Goal: Information Seeking & Learning: Learn about a topic

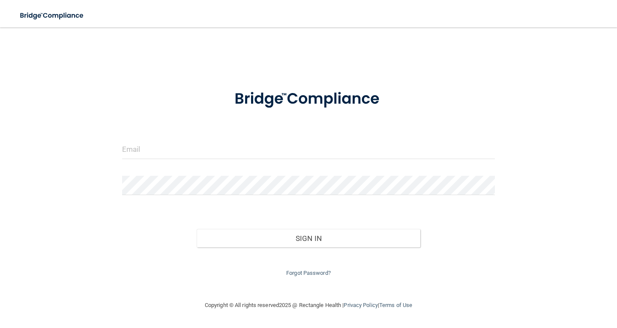
click at [185, 164] on div at bounding box center [308, 153] width 385 height 26
click at [175, 143] on input "email" at bounding box center [308, 149] width 373 height 19
type input "[EMAIL_ADDRESS][DOMAIN_NAME]"
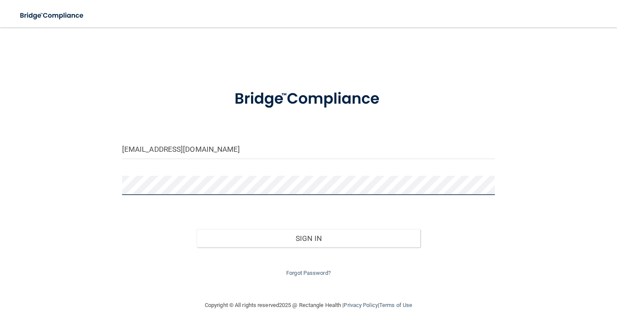
click at [197, 229] on button "Sign In" at bounding box center [309, 238] width 224 height 19
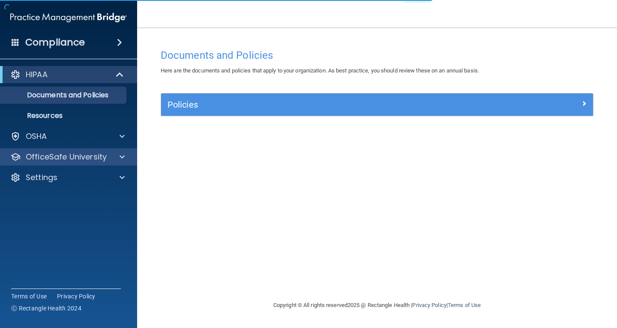
click at [99, 162] on div "OfficeSafe University" at bounding box center [68, 156] width 137 height 17
click at [122, 158] on span at bounding box center [121, 157] width 5 height 10
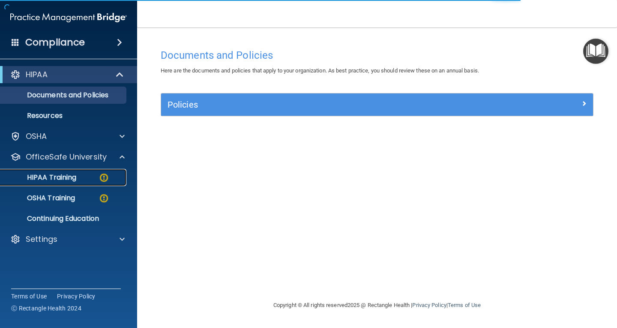
click at [59, 179] on p "HIPAA Training" at bounding box center [41, 177] width 71 height 9
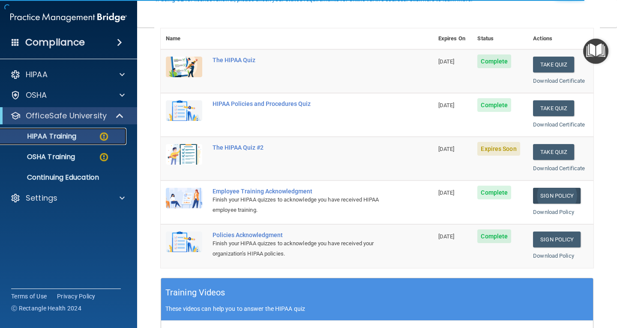
scroll to position [128, 0]
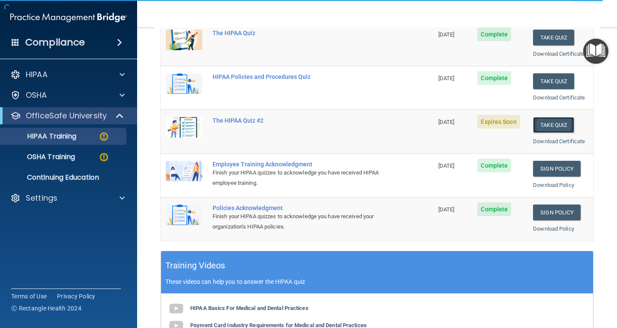
click at [548, 123] on button "Take Quiz" at bounding box center [553, 125] width 41 height 16
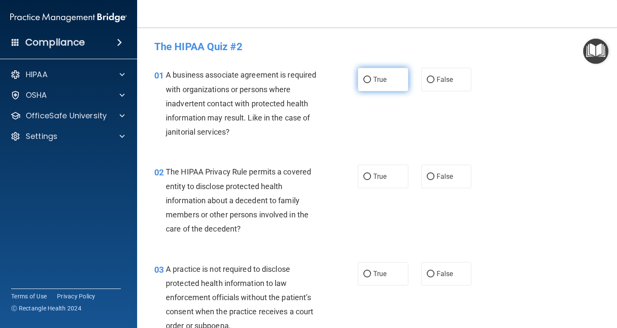
click at [373, 75] on span "True" at bounding box center [379, 79] width 13 height 8
click at [371, 77] on input "True" at bounding box center [367, 80] width 8 height 6
radio input "true"
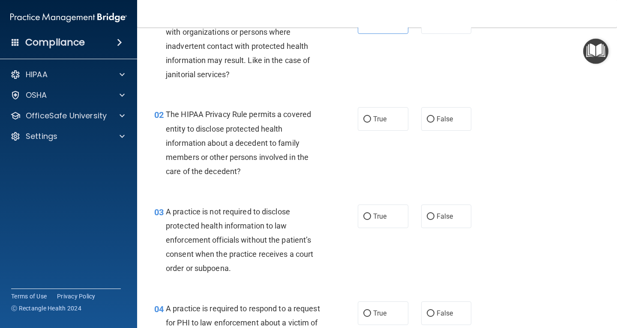
scroll to position [43, 0]
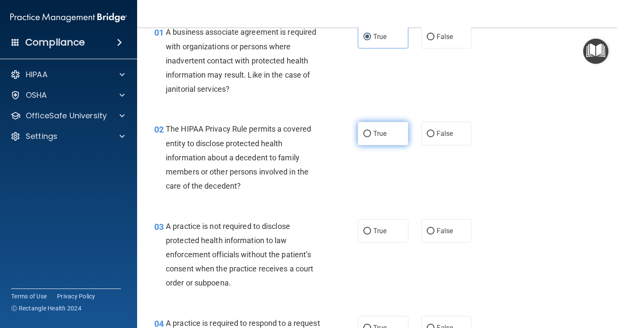
click at [380, 139] on label "True" at bounding box center [383, 134] width 51 height 24
click at [371, 137] on input "True" at bounding box center [367, 134] width 8 height 6
radio input "true"
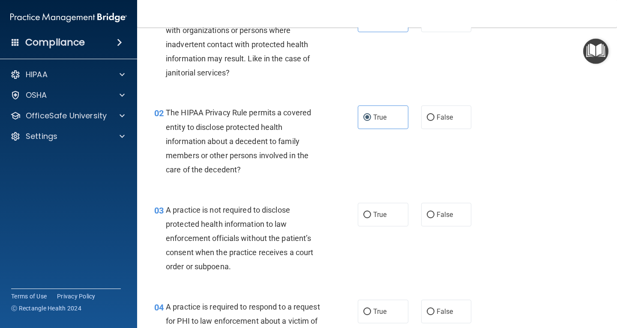
scroll to position [86, 0]
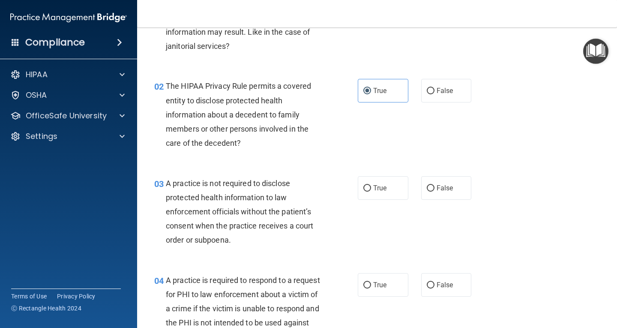
click at [439, 201] on div "03 A practice is not required to disclose protected health information to law e…" at bounding box center [377, 213] width 458 height 97
click at [445, 197] on label "False" at bounding box center [446, 188] width 51 height 24
click at [434, 191] on input "False" at bounding box center [431, 188] width 8 height 6
radio input "true"
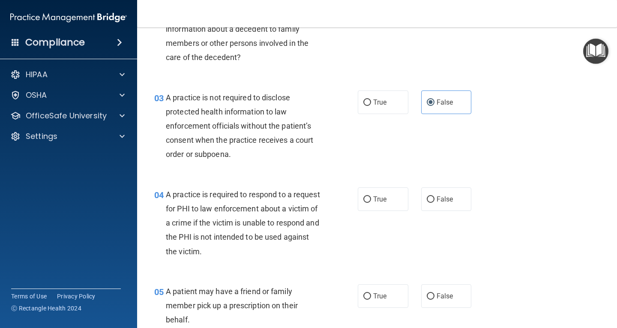
scroll to position [214, 0]
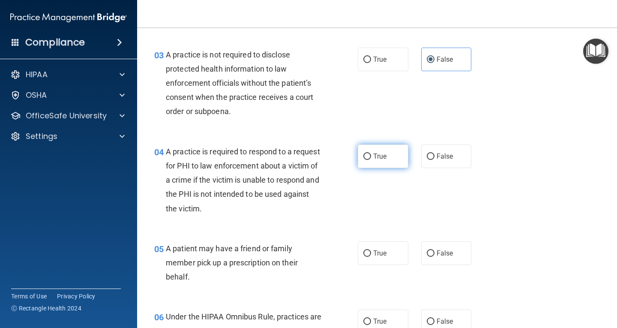
click at [386, 152] on label "True" at bounding box center [383, 156] width 51 height 24
click at [371, 153] on input "True" at bounding box center [367, 156] width 8 height 6
radio input "true"
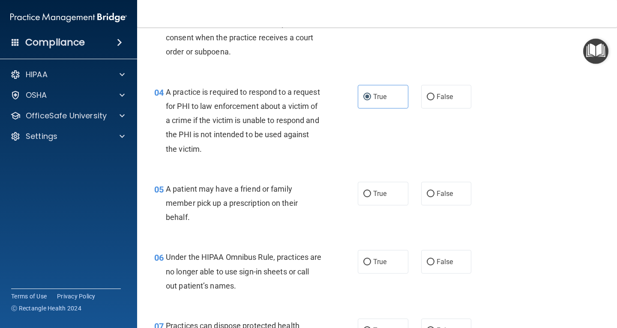
scroll to position [300, 0]
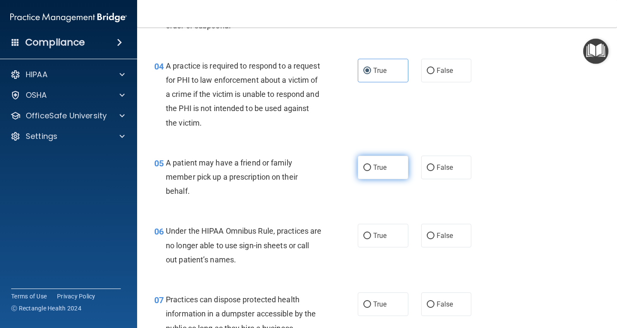
click at [391, 175] on label "True" at bounding box center [383, 167] width 51 height 24
click at [371, 171] on input "True" at bounding box center [367, 167] width 8 height 6
radio input "true"
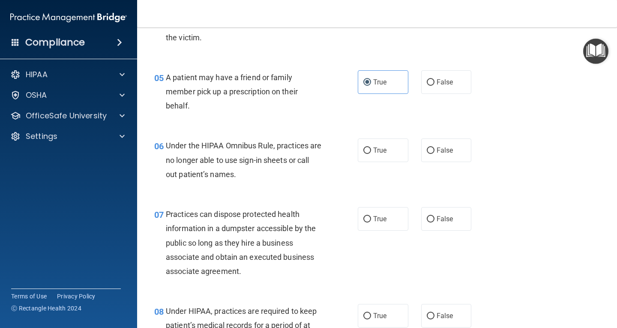
scroll to position [385, 0]
click at [460, 155] on label "False" at bounding box center [446, 150] width 51 height 24
click at [434, 153] on input "False" at bounding box center [431, 150] width 8 height 6
radio input "true"
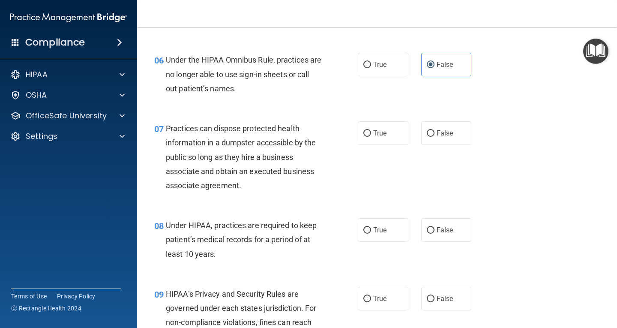
scroll to position [471, 0]
click at [438, 134] on span "False" at bounding box center [444, 132] width 17 height 8
click at [434, 134] on input "False" at bounding box center [431, 133] width 8 height 6
radio input "true"
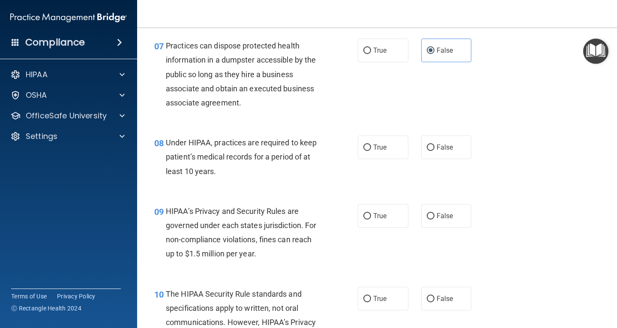
scroll to position [557, 0]
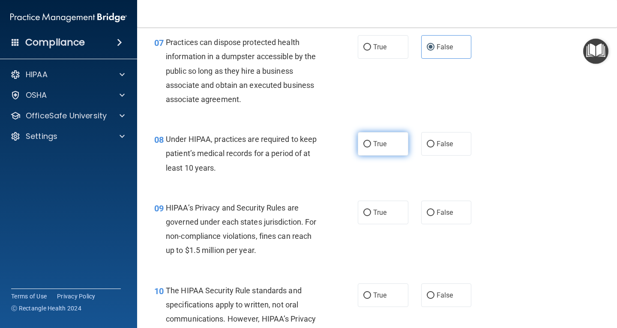
click at [381, 152] on label "True" at bounding box center [383, 144] width 51 height 24
click at [371, 147] on input "True" at bounding box center [367, 144] width 8 height 6
radio input "true"
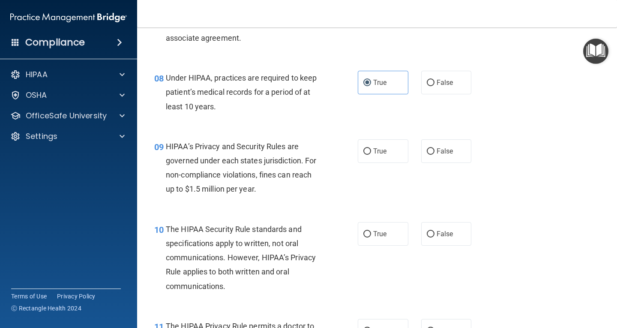
scroll to position [642, 0]
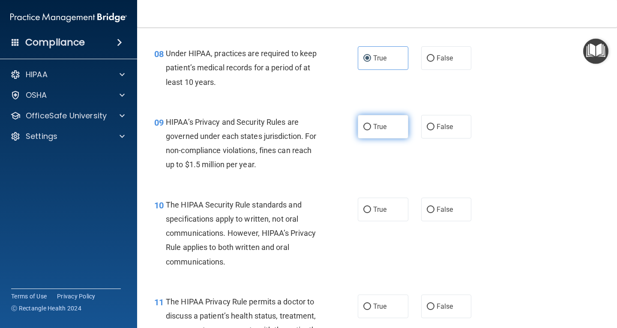
click at [381, 132] on label "True" at bounding box center [383, 127] width 51 height 24
click at [371, 130] on input "True" at bounding box center [367, 127] width 8 height 6
radio input "true"
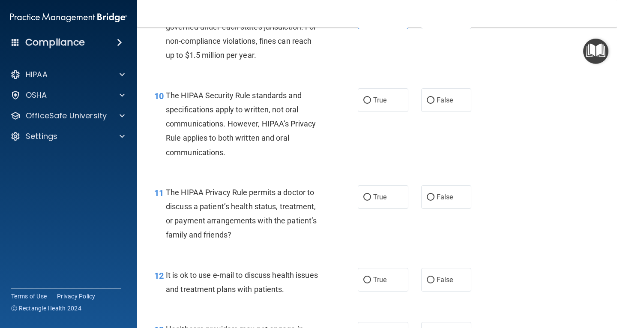
scroll to position [771, 0]
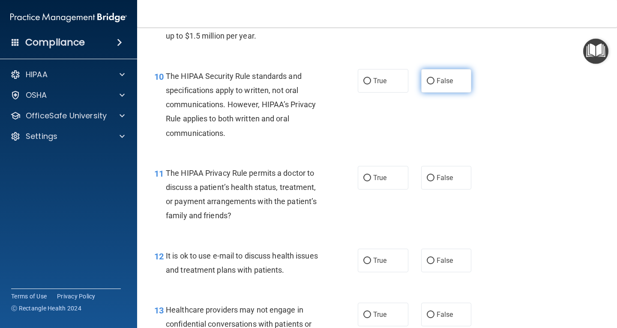
click at [439, 83] on span "False" at bounding box center [444, 81] width 17 height 8
click at [434, 83] on input "False" at bounding box center [431, 81] width 8 height 6
radio input "true"
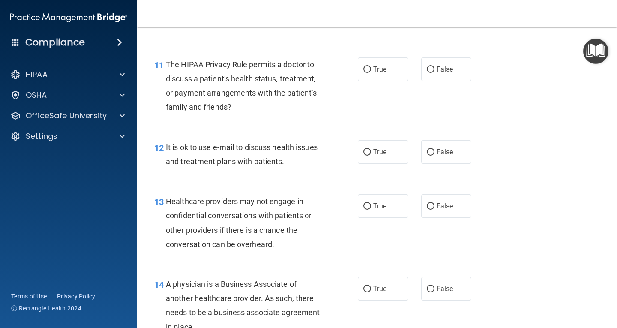
scroll to position [899, 0]
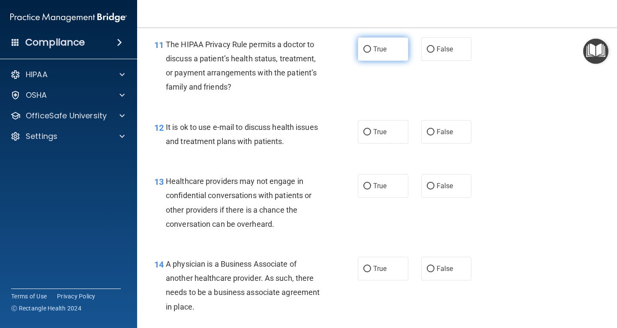
click at [376, 54] on label "True" at bounding box center [383, 49] width 51 height 24
click at [371, 53] on input "True" at bounding box center [367, 49] width 8 height 6
radio input "true"
click at [373, 132] on span "True" at bounding box center [379, 132] width 13 height 8
click at [371, 132] on input "True" at bounding box center [367, 132] width 8 height 6
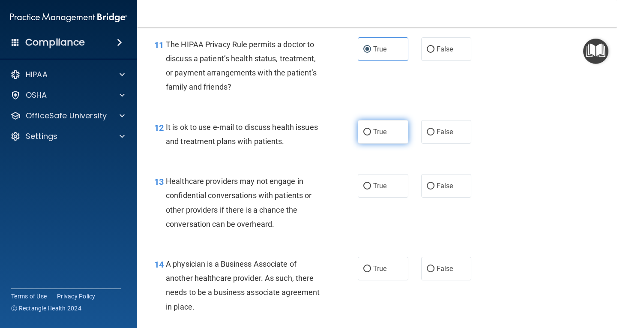
radio input "true"
click at [445, 190] on label "False" at bounding box center [446, 186] width 51 height 24
click at [434, 189] on input "False" at bounding box center [431, 186] width 8 height 6
radio input "true"
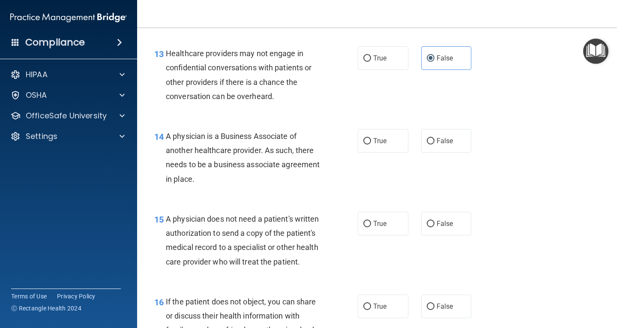
scroll to position [1028, 0]
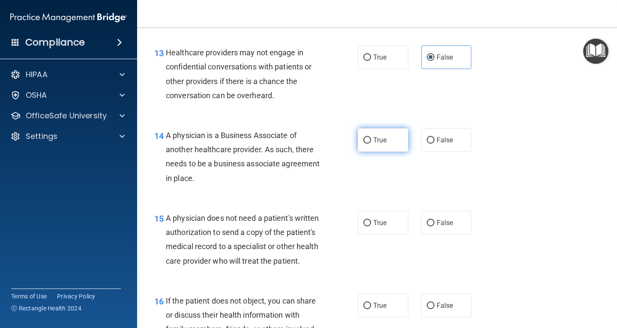
click at [382, 141] on span "True" at bounding box center [379, 140] width 13 height 8
click at [371, 141] on input "True" at bounding box center [367, 140] width 8 height 6
radio input "true"
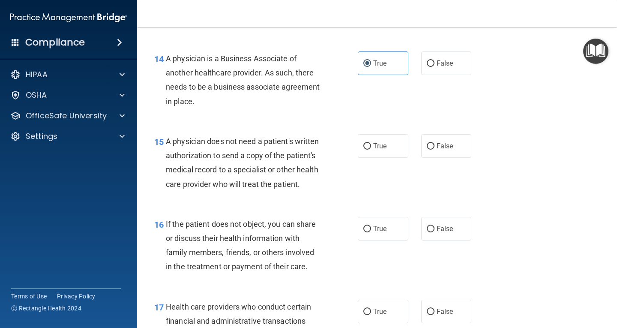
scroll to position [1114, 0]
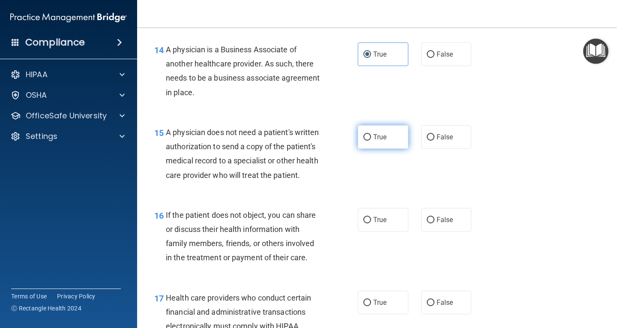
click at [378, 138] on span "True" at bounding box center [379, 137] width 13 height 8
click at [371, 138] on input "True" at bounding box center [367, 137] width 8 height 6
radio input "true"
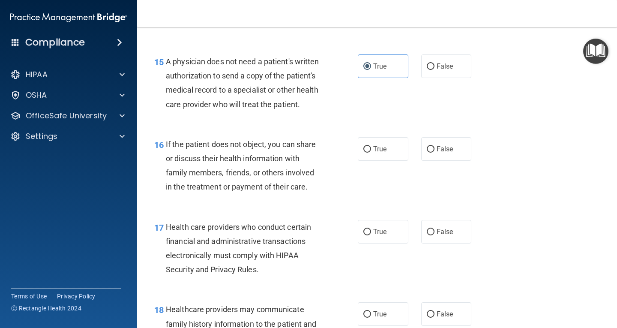
scroll to position [1199, 0]
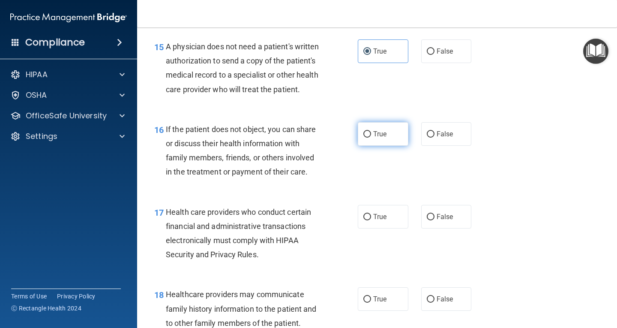
click at [379, 138] on span "True" at bounding box center [379, 134] width 13 height 8
click at [371, 137] on input "True" at bounding box center [367, 134] width 8 height 6
radio input "true"
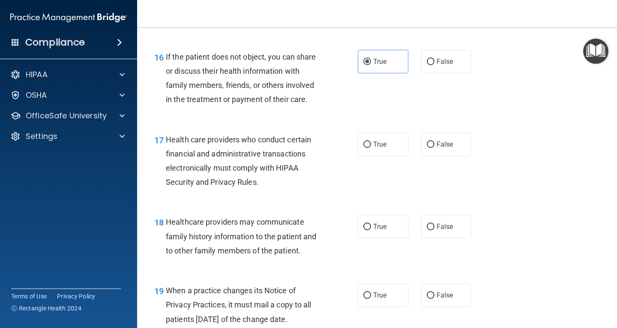
scroll to position [1285, 0]
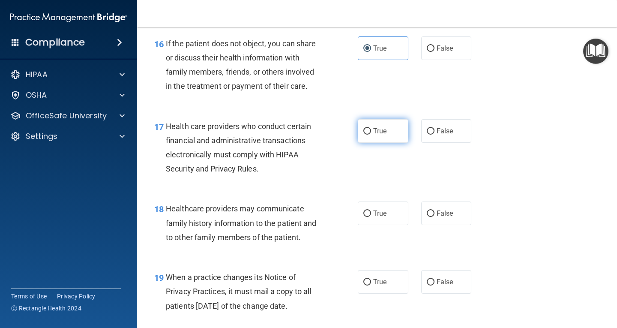
click at [362, 143] on label "True" at bounding box center [383, 131] width 51 height 24
click at [363, 134] on input "True" at bounding box center [367, 131] width 8 height 6
radio input "true"
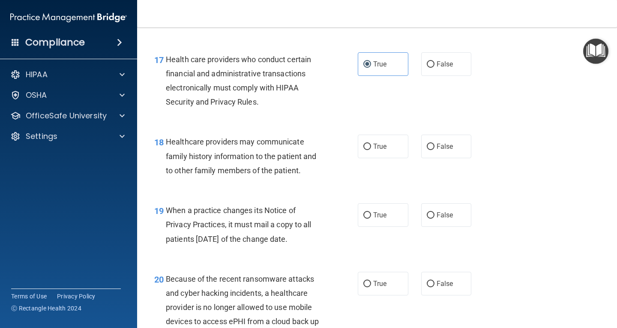
scroll to position [1370, 0]
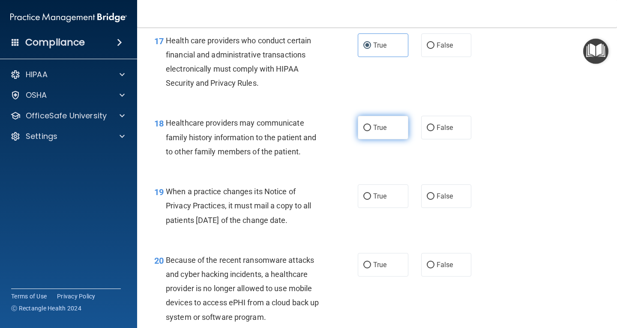
click at [367, 139] on label "True" at bounding box center [383, 128] width 51 height 24
click at [367, 131] on input "True" at bounding box center [367, 128] width 8 height 6
radio input "true"
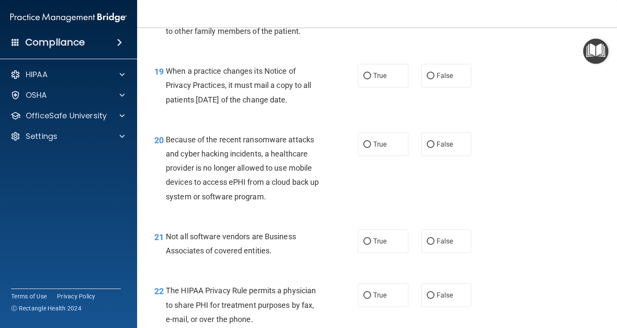
scroll to position [1499, 0]
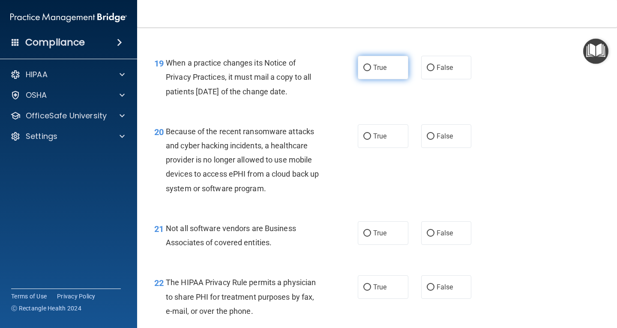
click at [387, 79] on label "True" at bounding box center [383, 68] width 51 height 24
click at [371, 71] on input "True" at bounding box center [367, 68] width 8 height 6
radio input "true"
click at [374, 148] on label "True" at bounding box center [383, 136] width 51 height 24
click at [371, 140] on input "True" at bounding box center [367, 136] width 8 height 6
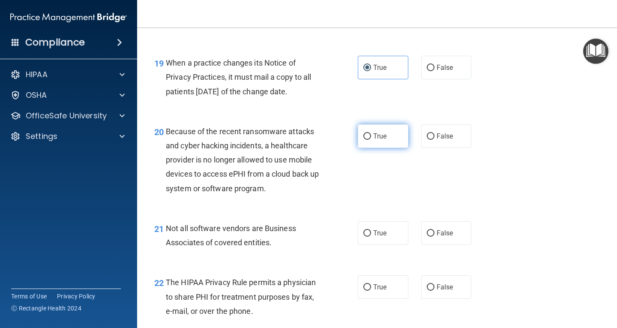
radio input "true"
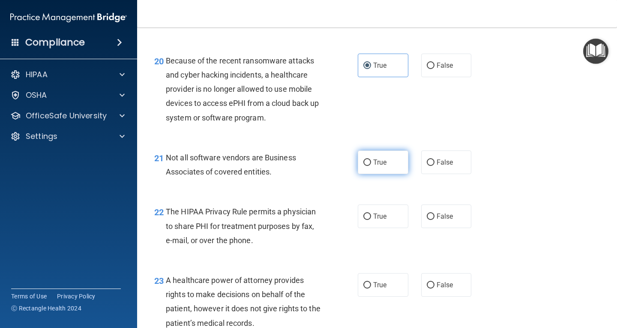
scroll to position [1585, 0]
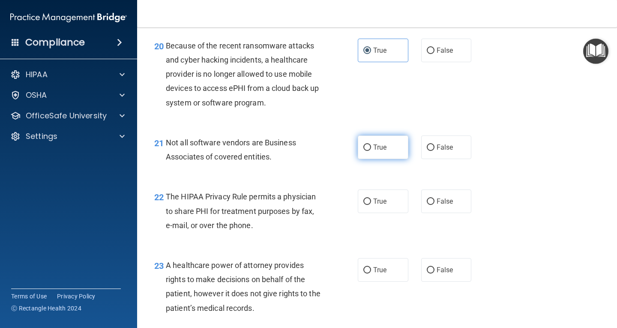
click at [386, 159] on label "True" at bounding box center [383, 147] width 51 height 24
click at [371, 151] on input "True" at bounding box center [367, 147] width 8 height 6
radio input "true"
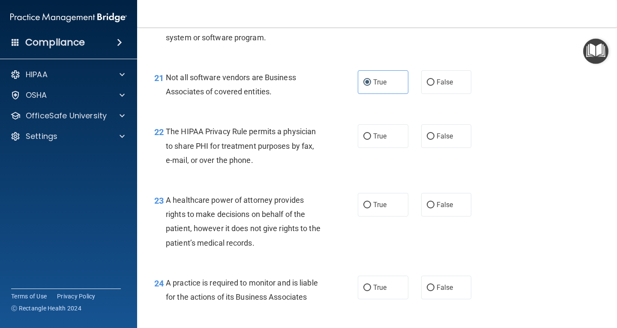
scroll to position [1670, 0]
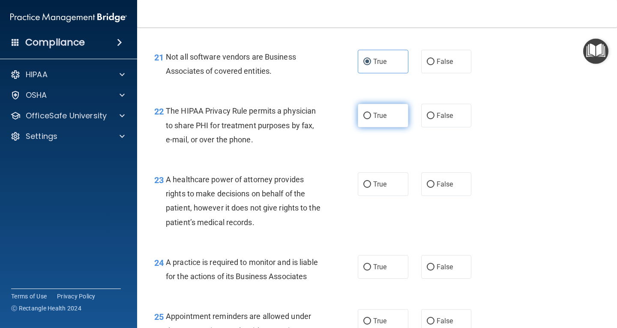
click at [375, 119] on span "True" at bounding box center [379, 115] width 13 height 8
click at [371, 119] on input "True" at bounding box center [367, 116] width 8 height 6
radio input "true"
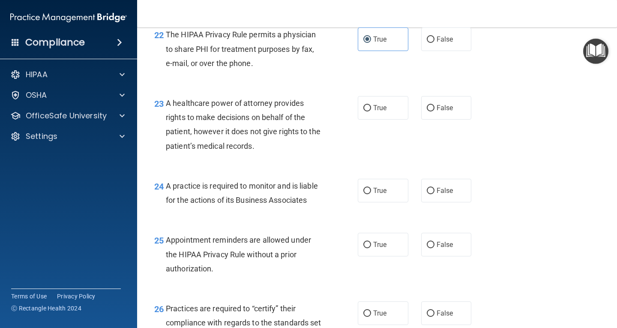
scroll to position [1756, 0]
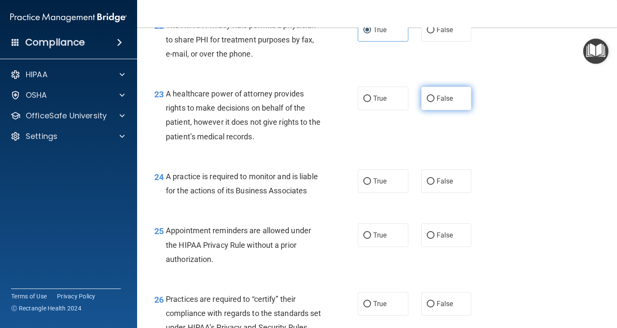
click at [430, 102] on input "False" at bounding box center [431, 99] width 8 height 6
radio input "true"
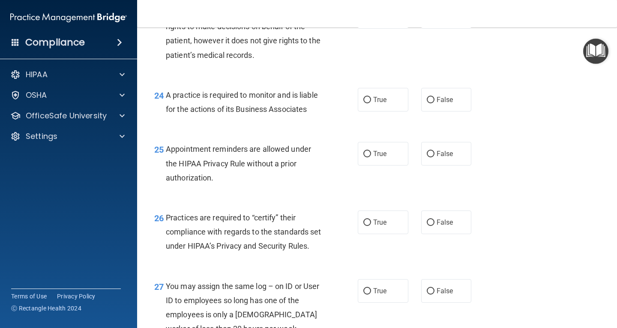
scroll to position [1842, 0]
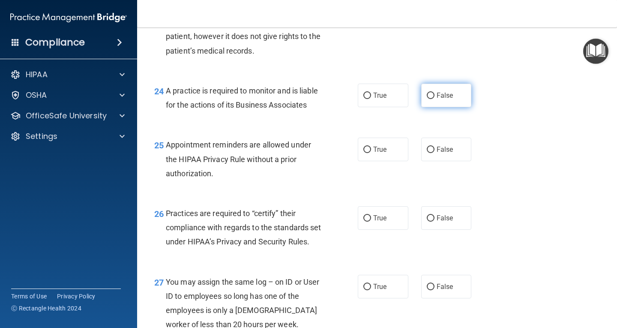
click at [448, 99] on span "False" at bounding box center [444, 95] width 17 height 8
click at [434, 99] on input "False" at bounding box center [431, 96] width 8 height 6
radio input "true"
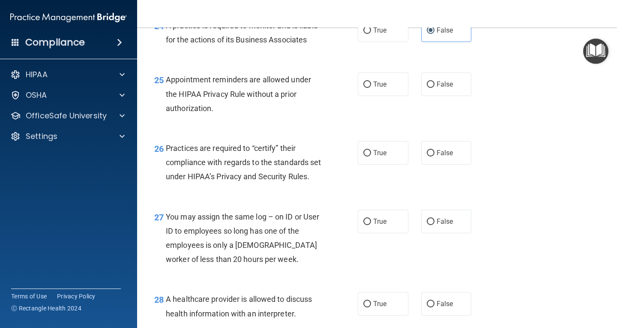
scroll to position [1927, 0]
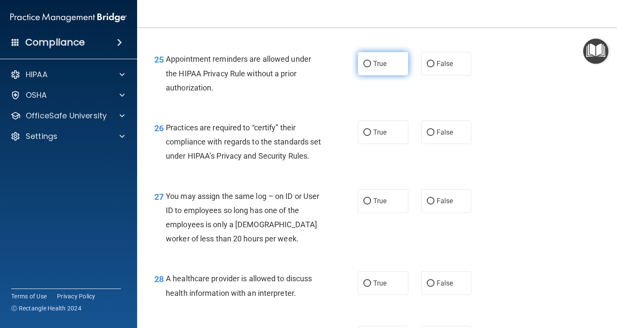
click at [374, 68] on span "True" at bounding box center [379, 64] width 13 height 8
click at [371, 67] on input "True" at bounding box center [367, 64] width 8 height 6
radio input "true"
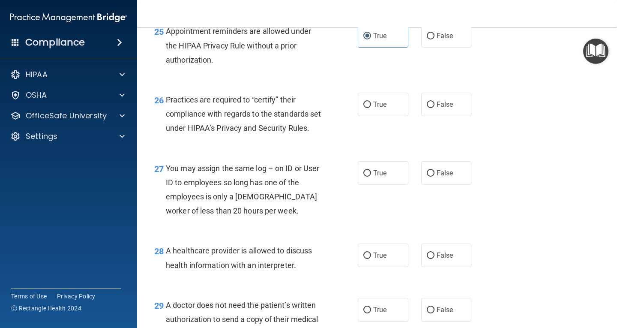
scroll to position [1970, 0]
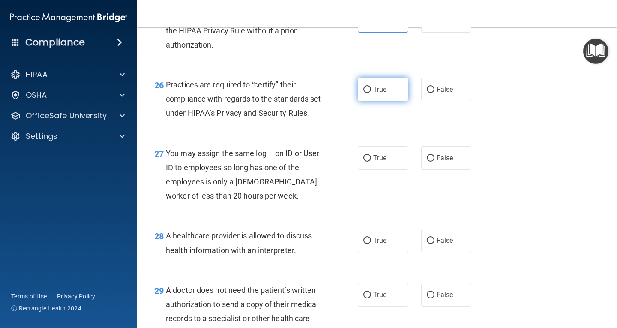
click at [388, 101] on label "True" at bounding box center [383, 90] width 51 height 24
click at [371, 93] on input "True" at bounding box center [367, 90] width 8 height 6
radio input "true"
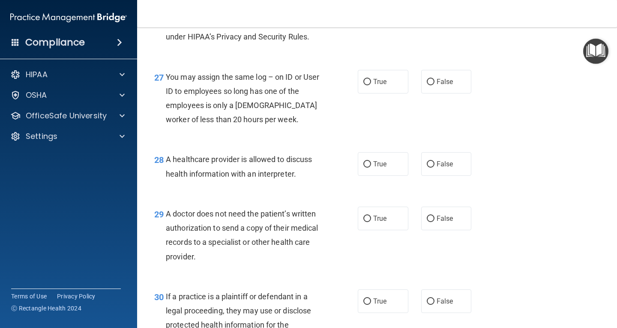
scroll to position [2056, 0]
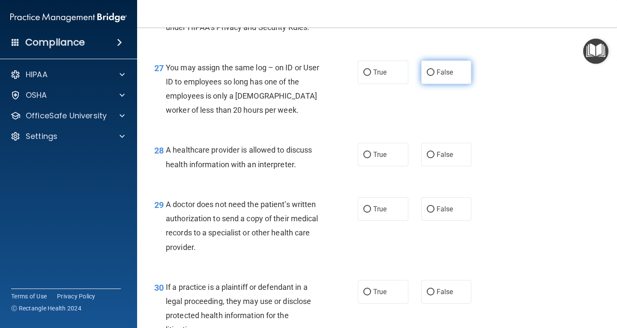
click at [429, 76] on input "False" at bounding box center [431, 72] width 8 height 6
radio input "true"
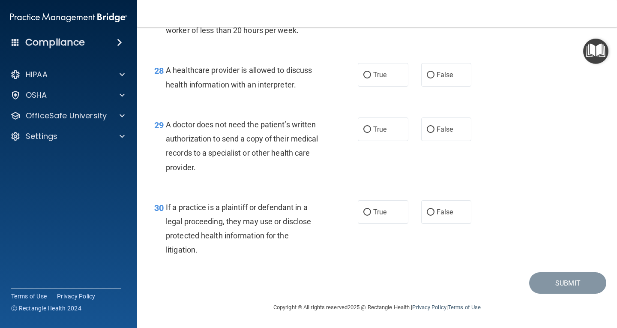
scroll to position [2178, 0]
click at [378, 72] on span "True" at bounding box center [379, 75] width 13 height 8
click at [371, 72] on input "True" at bounding box center [367, 75] width 8 height 6
radio input "true"
click at [393, 131] on label "True" at bounding box center [383, 129] width 51 height 24
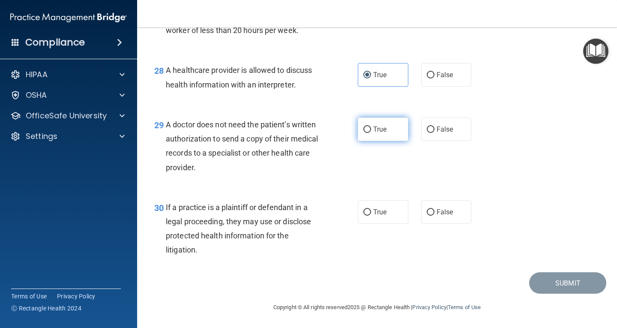
click at [371, 131] on input "True" at bounding box center [367, 129] width 8 height 6
radio input "true"
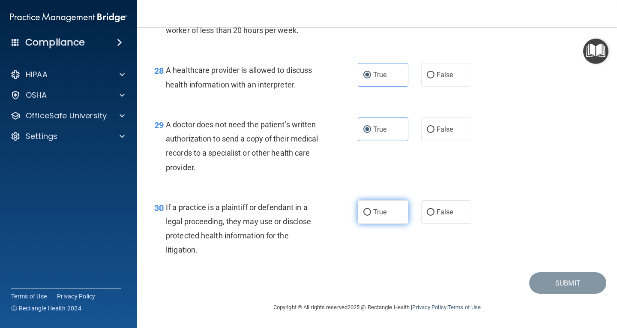
click at [374, 216] on label "True" at bounding box center [383, 212] width 51 height 24
click at [371, 215] on input "True" at bounding box center [367, 212] width 8 height 6
radio input "true"
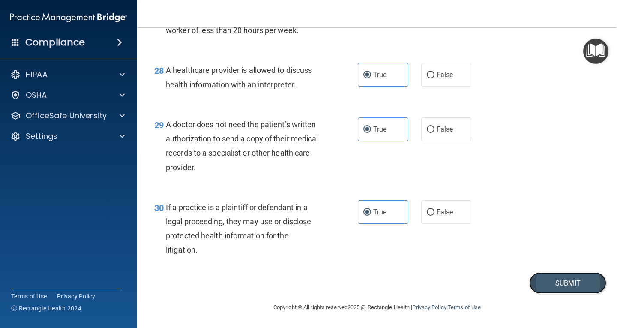
click at [548, 277] on button "Submit" at bounding box center [567, 283] width 77 height 22
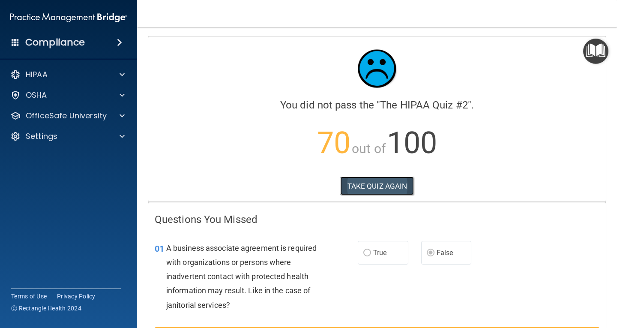
click at [385, 183] on button "TAKE QUIZ AGAIN" at bounding box center [377, 185] width 74 height 19
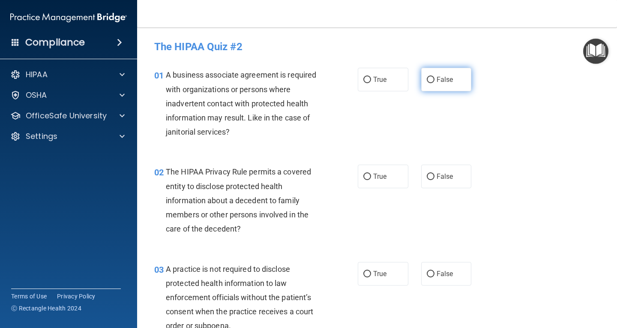
click at [428, 84] on label "False" at bounding box center [446, 80] width 51 height 24
click at [428, 83] on input "False" at bounding box center [431, 80] width 8 height 6
radio input "true"
click at [373, 173] on span "True" at bounding box center [379, 176] width 13 height 8
click at [371, 173] on input "True" at bounding box center [367, 176] width 8 height 6
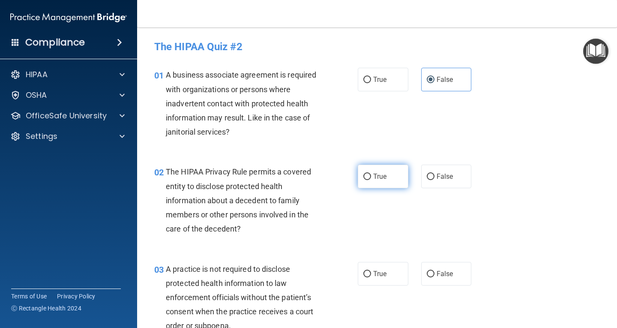
radio input "true"
click at [436, 269] on label "False" at bounding box center [446, 274] width 51 height 24
click at [434, 271] on input "False" at bounding box center [431, 274] width 8 height 6
radio input "true"
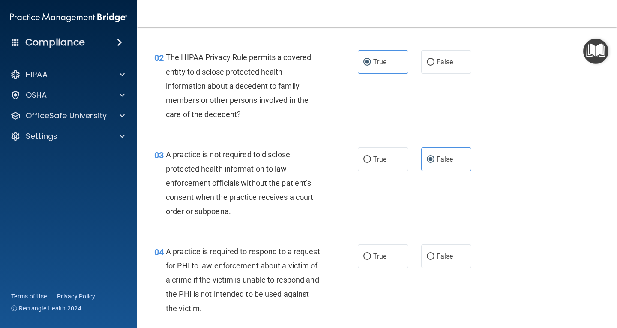
scroll to position [128, 0]
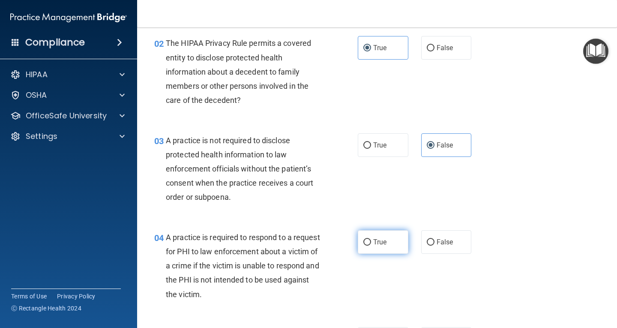
click at [376, 250] on label "True" at bounding box center [383, 242] width 51 height 24
click at [371, 245] on input "True" at bounding box center [367, 242] width 8 height 6
radio input "true"
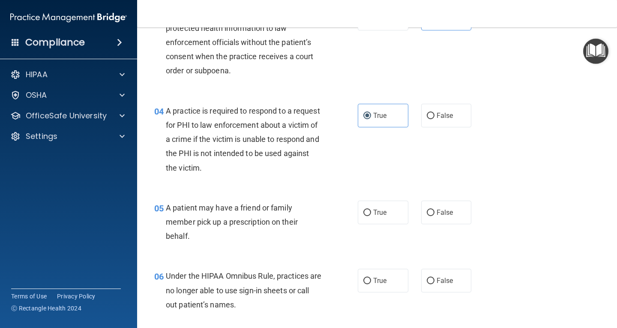
scroll to position [257, 0]
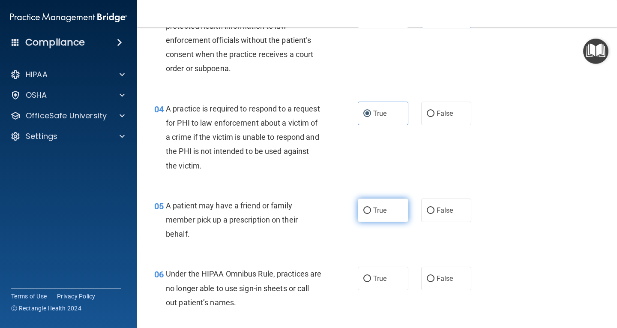
click at [366, 208] on input "True" at bounding box center [367, 210] width 8 height 6
radio input "true"
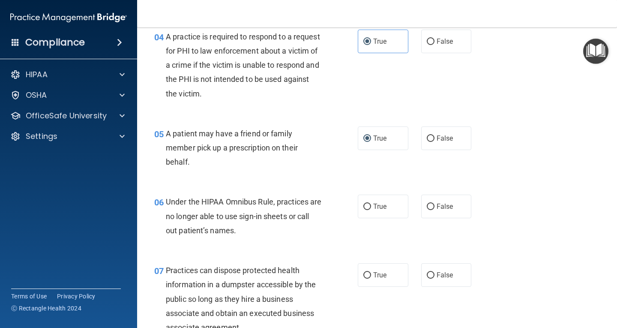
scroll to position [343, 0]
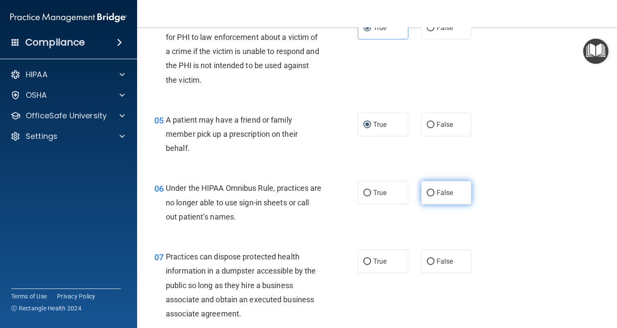
click at [444, 200] on label "False" at bounding box center [446, 193] width 51 height 24
click at [434, 196] on input "False" at bounding box center [431, 193] width 8 height 6
radio input "true"
click at [440, 265] on label "False" at bounding box center [446, 261] width 51 height 24
click at [434, 265] on input "False" at bounding box center [431, 261] width 8 height 6
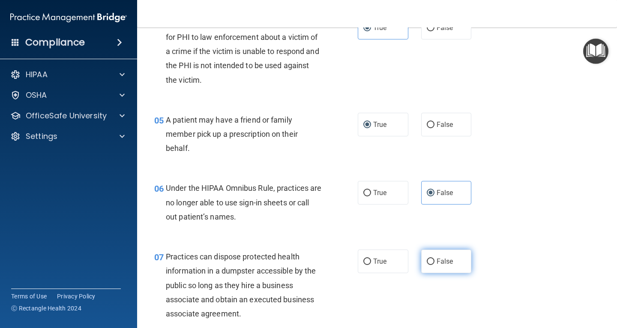
radio input "true"
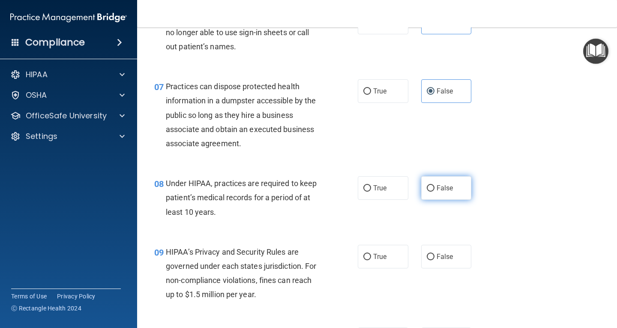
scroll to position [514, 0]
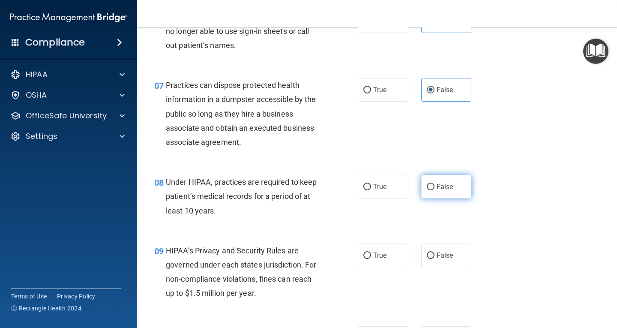
click at [441, 194] on label "False" at bounding box center [446, 187] width 51 height 24
click at [434, 190] on input "False" at bounding box center [431, 187] width 8 height 6
radio input "true"
click at [441, 254] on span "False" at bounding box center [444, 255] width 17 height 8
click at [434, 254] on input "False" at bounding box center [431, 255] width 8 height 6
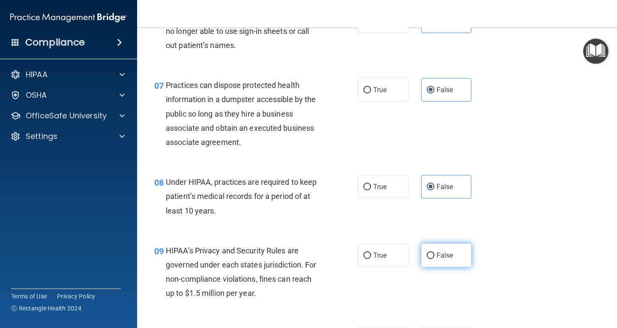
radio input "true"
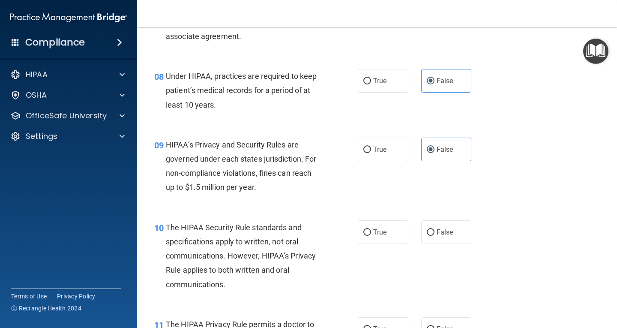
scroll to position [642, 0]
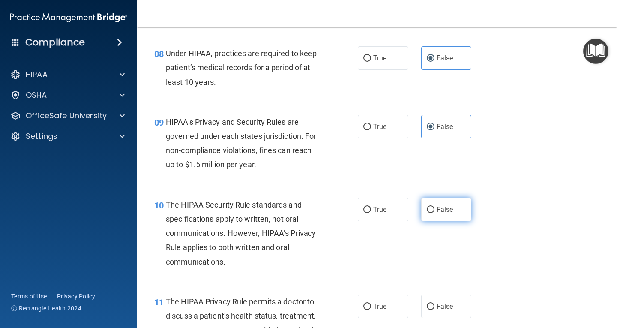
click at [442, 210] on span "False" at bounding box center [444, 209] width 17 height 8
click at [434, 210] on input "False" at bounding box center [431, 209] width 8 height 6
radio input "true"
click at [373, 205] on label "True" at bounding box center [383, 209] width 51 height 24
click at [371, 206] on input "True" at bounding box center [367, 209] width 8 height 6
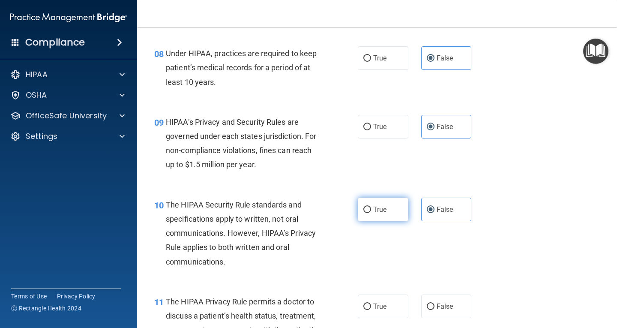
radio input "true"
radio input "false"
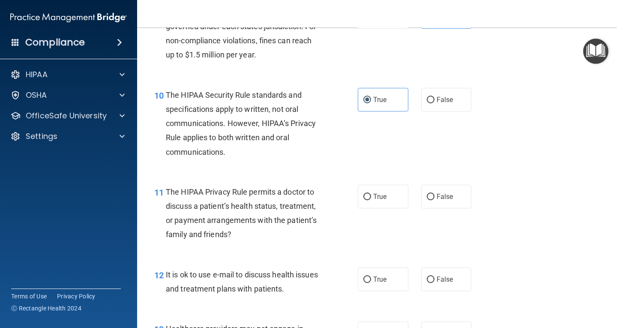
scroll to position [771, 0]
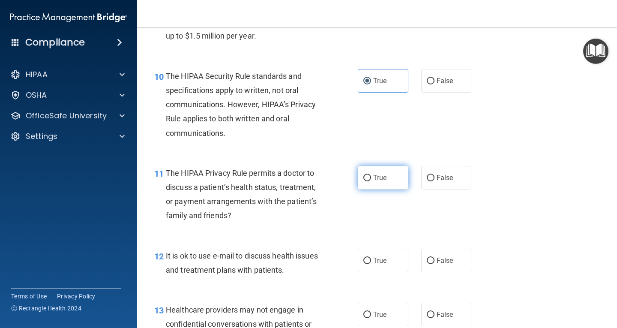
click at [379, 188] on label "True" at bounding box center [383, 178] width 51 height 24
click at [371, 181] on input "True" at bounding box center [367, 178] width 8 height 6
radio input "true"
click at [381, 266] on label "True" at bounding box center [383, 260] width 51 height 24
click at [371, 264] on input "True" at bounding box center [367, 260] width 8 height 6
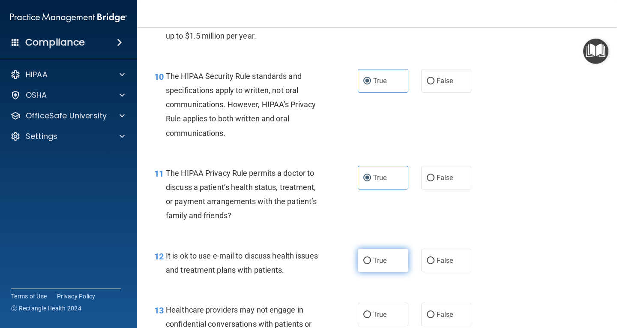
radio input "true"
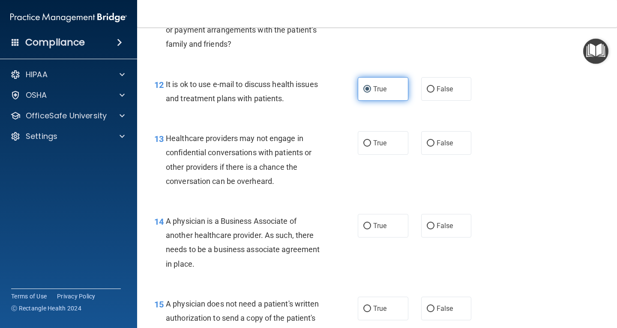
scroll to position [985, 0]
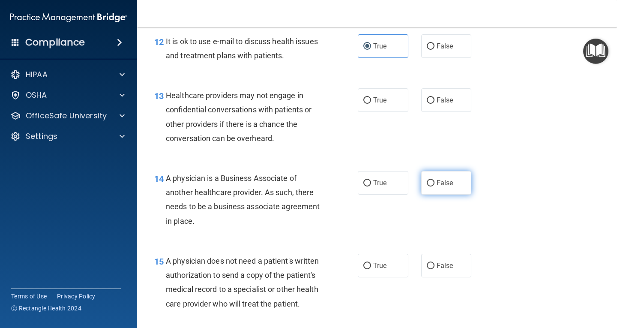
click at [447, 183] on span "False" at bounding box center [444, 183] width 17 height 8
click at [434, 183] on input "False" at bounding box center [431, 183] width 8 height 6
radio input "true"
click at [427, 98] on input "False" at bounding box center [431, 100] width 8 height 6
radio input "true"
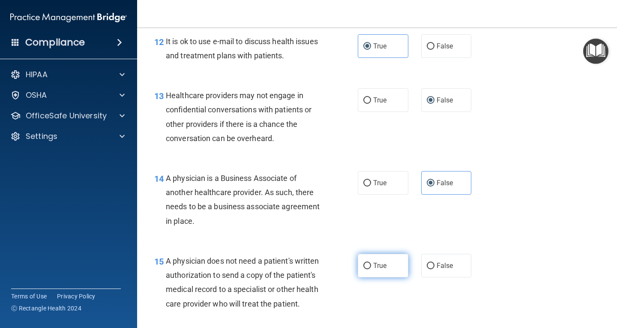
click at [383, 254] on label "True" at bounding box center [383, 266] width 51 height 24
click at [371, 263] on input "True" at bounding box center [367, 266] width 8 height 6
radio input "true"
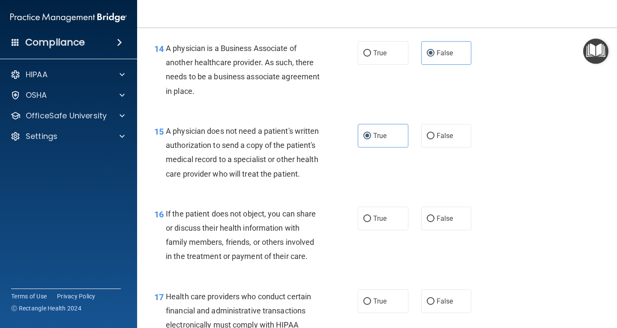
scroll to position [1156, 0]
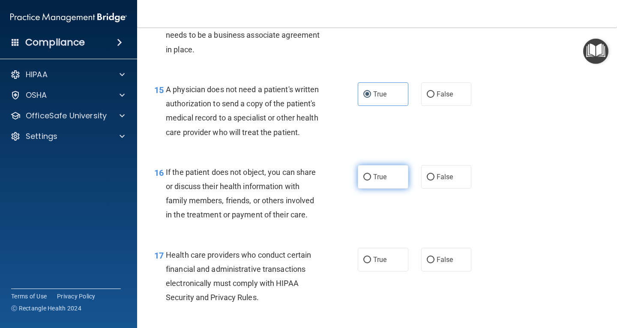
click at [378, 185] on label "True" at bounding box center [383, 177] width 51 height 24
click at [371, 180] on input "True" at bounding box center [367, 177] width 8 height 6
radio input "true"
click at [377, 263] on span "True" at bounding box center [379, 259] width 13 height 8
click at [371, 263] on input "True" at bounding box center [367, 260] width 8 height 6
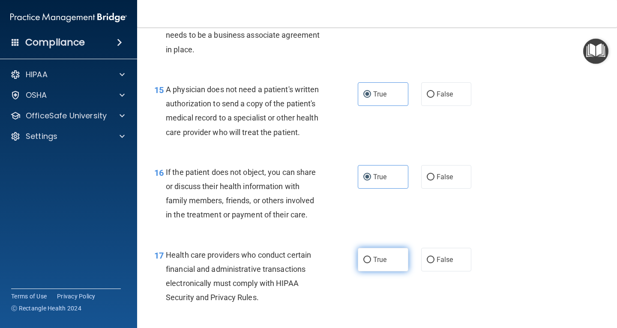
radio input "true"
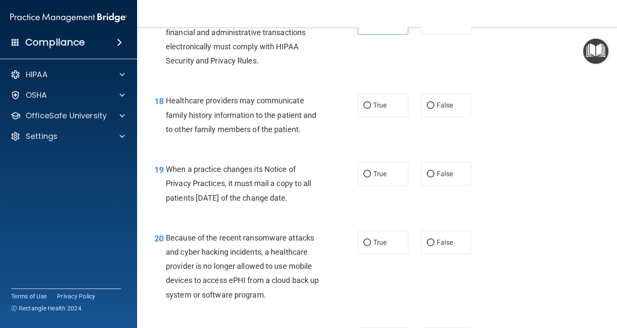
scroll to position [1413, 0]
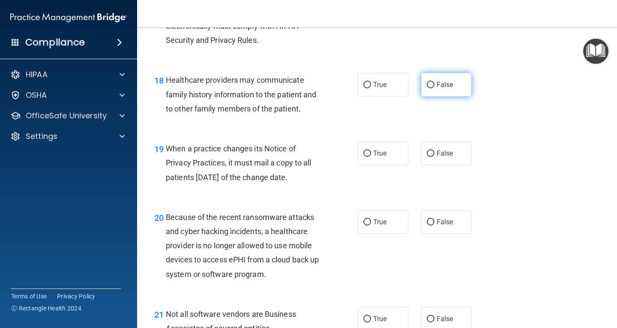
click at [436, 96] on label "False" at bounding box center [446, 85] width 51 height 24
click at [434, 88] on input "False" at bounding box center [431, 85] width 8 height 6
radio input "true"
click at [438, 180] on div "19 When a practice changes its Notice of Privacy Practices, it must mail a copy…" at bounding box center [377, 165] width 458 height 69
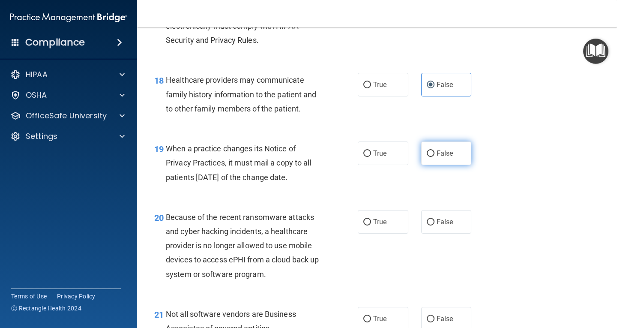
click at [438, 157] on span "False" at bounding box center [444, 153] width 17 height 8
click at [434, 157] on input "False" at bounding box center [431, 153] width 8 height 6
radio input "true"
click at [434, 233] on label "False" at bounding box center [446, 222] width 51 height 24
click at [434, 225] on input "False" at bounding box center [431, 222] width 8 height 6
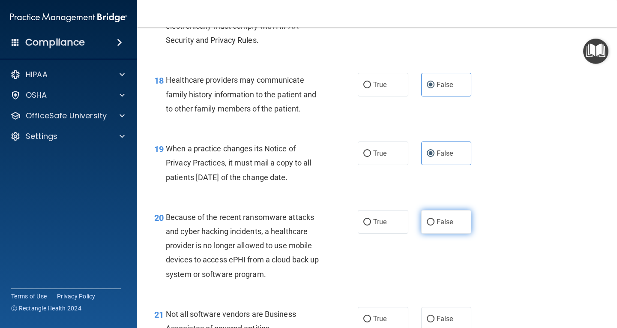
radio input "true"
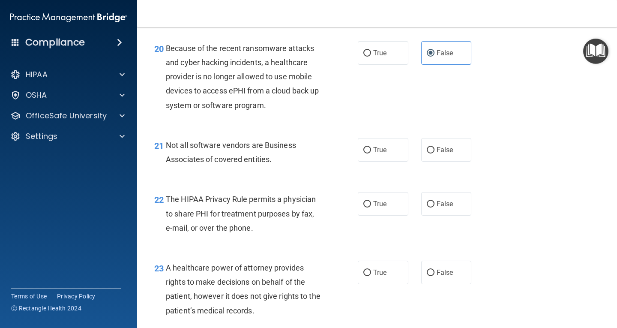
scroll to position [1585, 0]
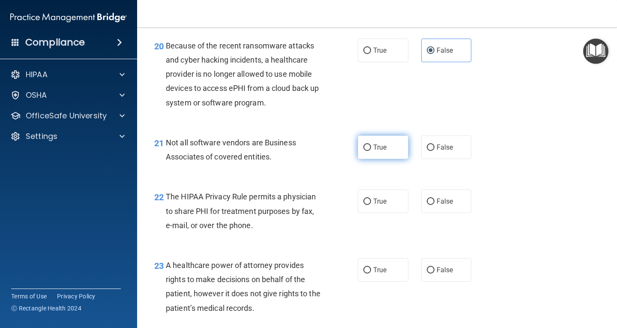
click at [380, 154] on label "True" at bounding box center [383, 147] width 51 height 24
click at [371, 151] on input "True" at bounding box center [367, 147] width 8 height 6
radio input "true"
click at [381, 205] on span "True" at bounding box center [379, 201] width 13 height 8
click at [371, 205] on input "True" at bounding box center [367, 201] width 8 height 6
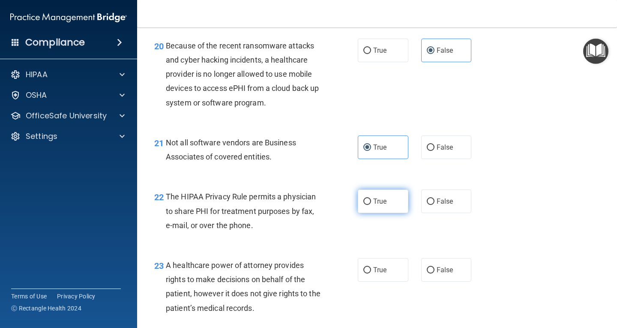
radio input "true"
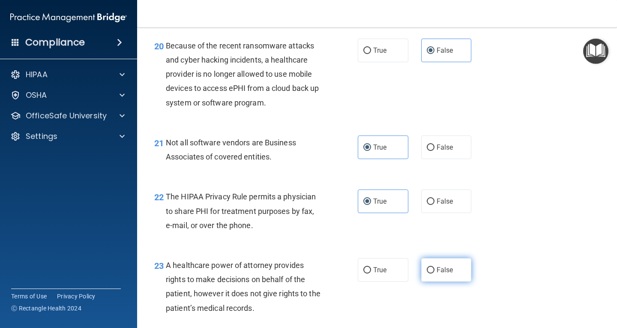
click at [442, 281] on label "False" at bounding box center [446, 270] width 51 height 24
click at [434, 273] on input "False" at bounding box center [431, 270] width 8 height 6
radio input "true"
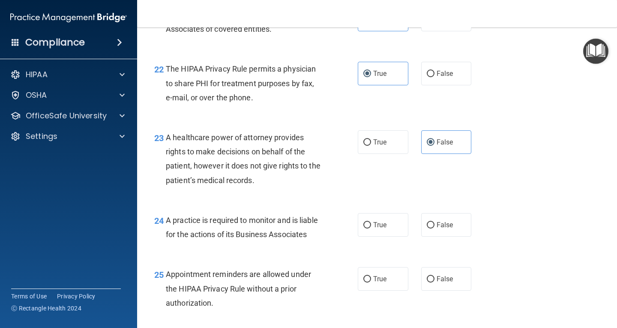
scroll to position [1713, 0]
click at [433, 227] on label "False" at bounding box center [446, 224] width 51 height 24
click at [433, 227] on input "False" at bounding box center [431, 224] width 8 height 6
radio input "true"
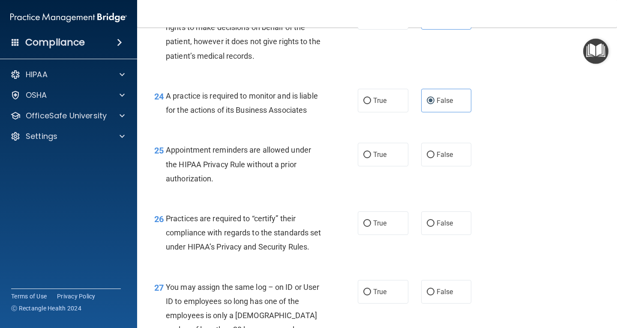
scroll to position [1842, 0]
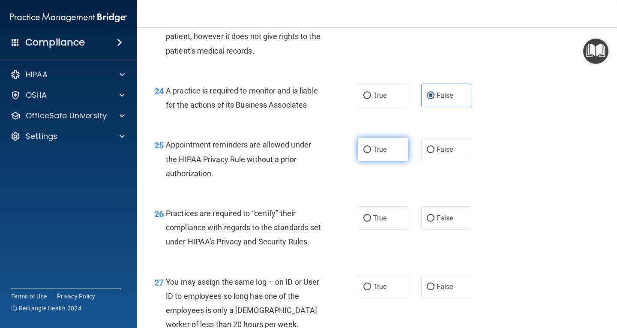
click at [383, 161] on label "True" at bounding box center [383, 149] width 51 height 24
click at [371, 153] on input "True" at bounding box center [367, 149] width 8 height 6
radio input "true"
click at [442, 264] on div "26 Practices are required to “certify” their compliance with regards to the sta…" at bounding box center [377, 229] width 458 height 69
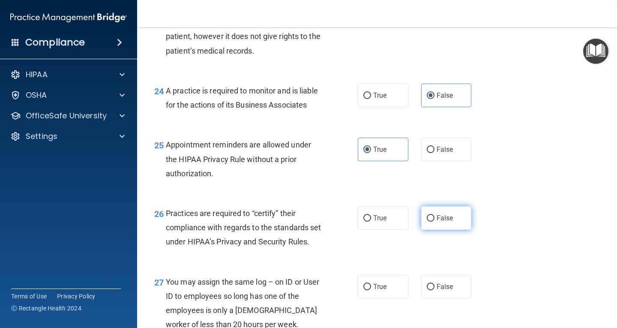
click at [438, 222] on span "False" at bounding box center [444, 218] width 17 height 8
click at [434, 221] on input "False" at bounding box center [431, 218] width 8 height 6
radio input "true"
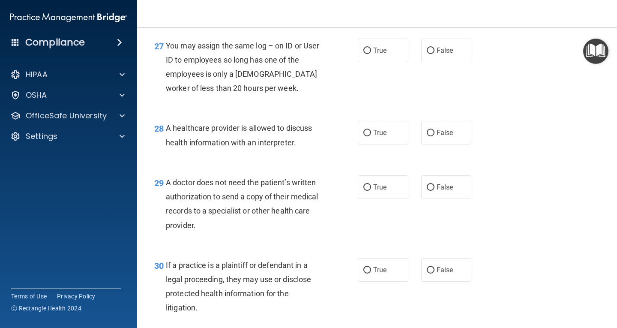
scroll to position [2099, 0]
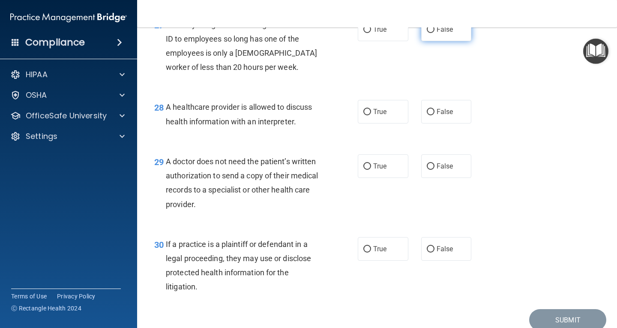
click at [439, 41] on label "False" at bounding box center [446, 30] width 51 height 24
click at [434, 33] on input "False" at bounding box center [431, 30] width 8 height 6
radio input "true"
click at [378, 116] on span "True" at bounding box center [379, 111] width 13 height 8
click at [371, 115] on input "True" at bounding box center [367, 112] width 8 height 6
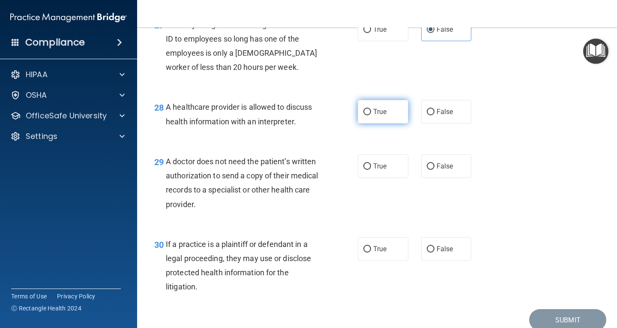
radio input "true"
drag, startPoint x: 378, startPoint y: 201, endPoint x: 378, endPoint y: 243, distance: 42.0
click at [378, 178] on label "True" at bounding box center [383, 166] width 51 height 24
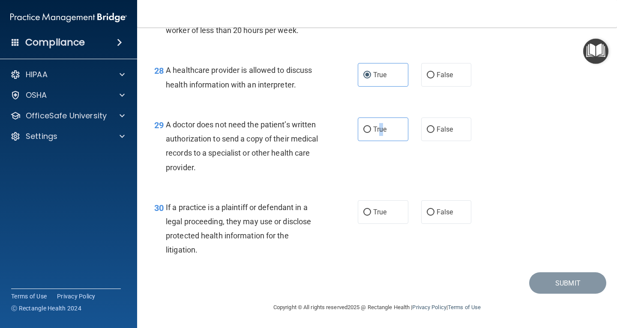
scroll to position [2178, 0]
click at [375, 136] on label "True" at bounding box center [383, 129] width 51 height 24
click at [371, 133] on input "True" at bounding box center [367, 129] width 8 height 6
radio input "true"
click at [378, 211] on span "True" at bounding box center [379, 212] width 13 height 8
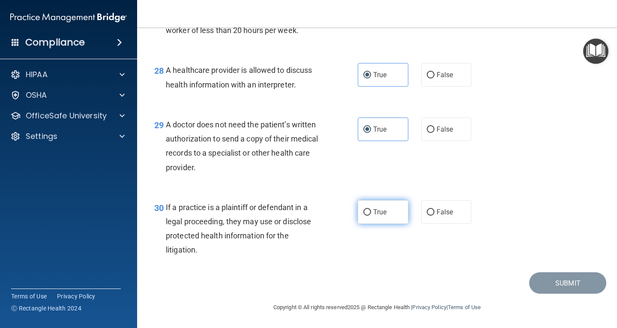
click at [371, 211] on input "True" at bounding box center [367, 212] width 8 height 6
radio input "true"
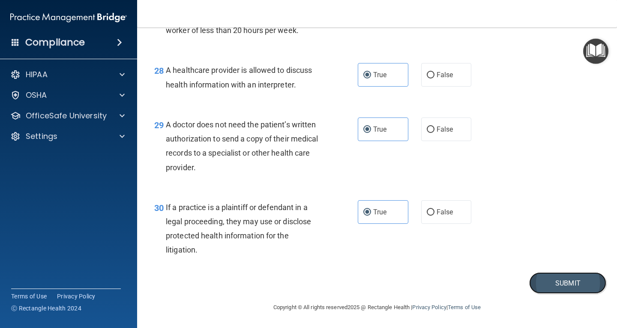
click at [550, 288] on button "Submit" at bounding box center [567, 283] width 77 height 22
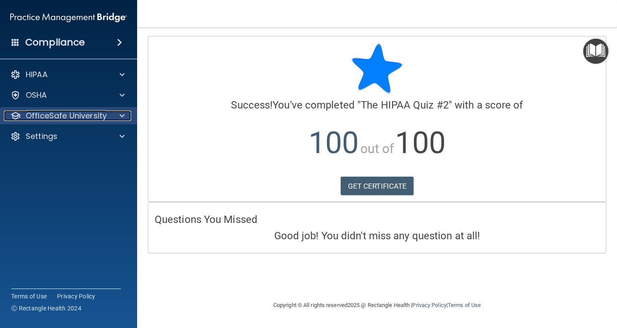
click at [127, 118] on div at bounding box center [120, 115] width 21 height 10
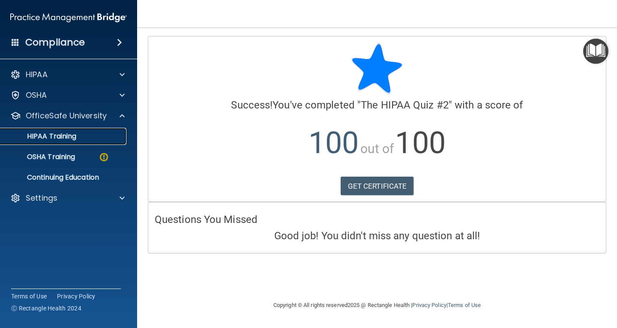
click at [77, 140] on link "HIPAA Training" at bounding box center [58, 136] width 135 height 17
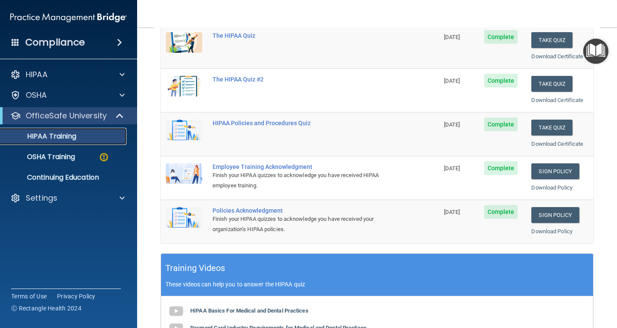
scroll to position [103, 0]
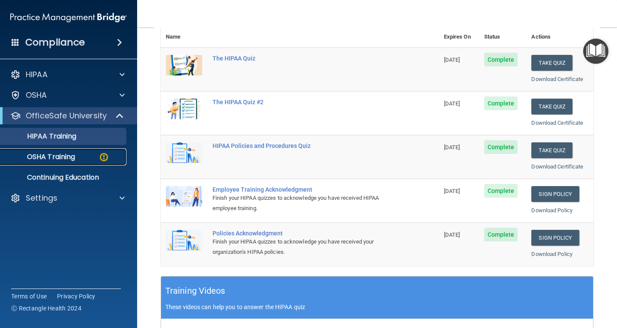
click at [56, 157] on p "OSHA Training" at bounding box center [40, 156] width 69 height 9
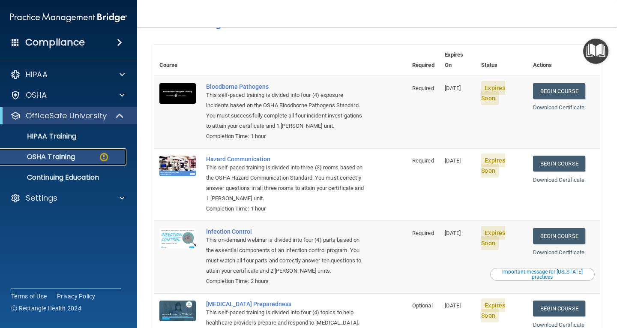
scroll to position [32, 0]
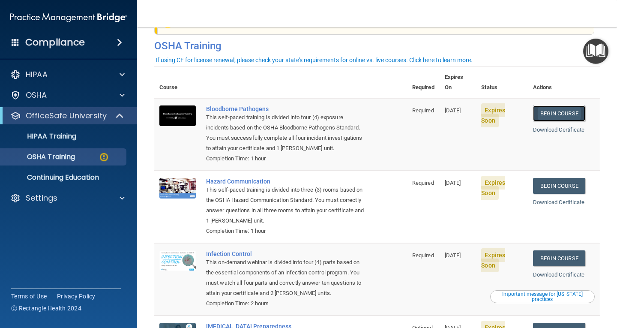
click at [556, 105] on link "Begin Course" at bounding box center [559, 113] width 52 height 16
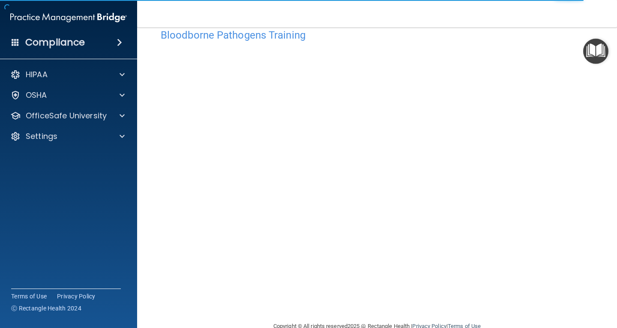
scroll to position [39, 0]
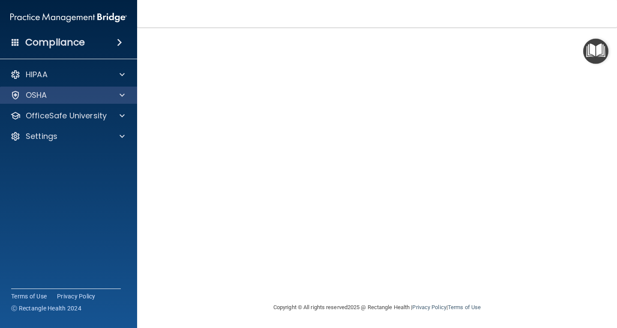
click at [68, 100] on div "OSHA" at bounding box center [68, 95] width 137 height 17
click at [125, 98] on div at bounding box center [120, 95] width 21 height 10
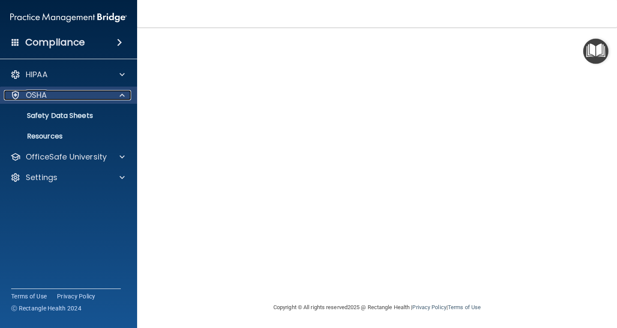
click at [75, 96] on div "OSHA" at bounding box center [57, 95] width 106 height 10
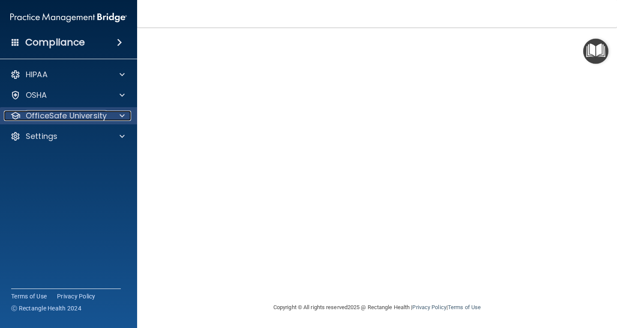
click at [119, 115] on span at bounding box center [121, 115] width 5 height 10
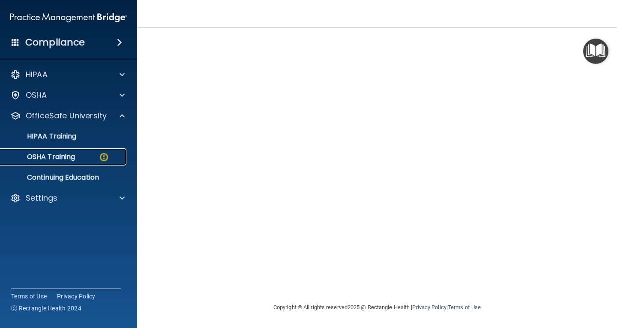
click at [67, 158] on p "OSHA Training" at bounding box center [40, 156] width 69 height 9
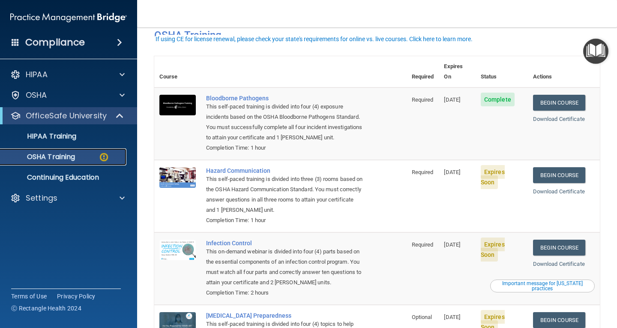
scroll to position [86, 0]
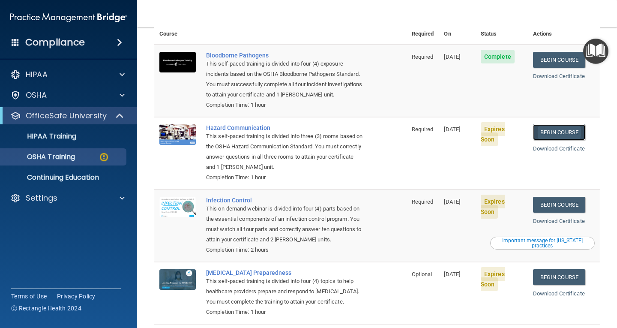
click at [555, 124] on link "Begin Course" at bounding box center [559, 132] width 52 height 16
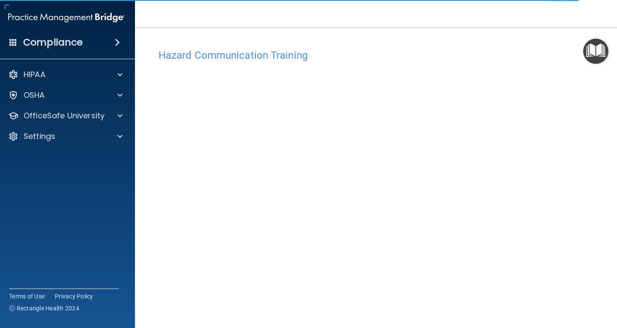
scroll to position [43, 0]
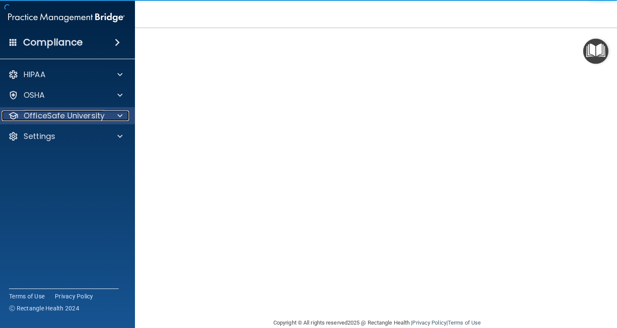
click at [60, 113] on p "OfficeSafe University" at bounding box center [64, 115] width 81 height 10
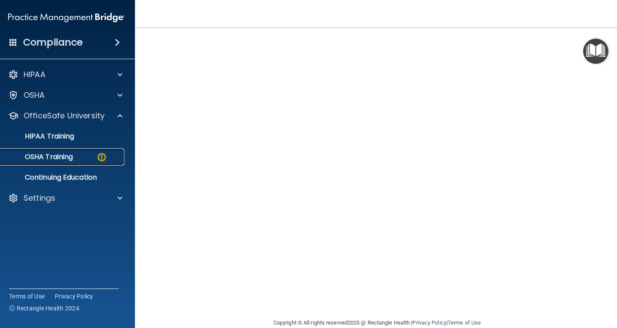
click at [82, 157] on div "OSHA Training" at bounding box center [61, 156] width 117 height 9
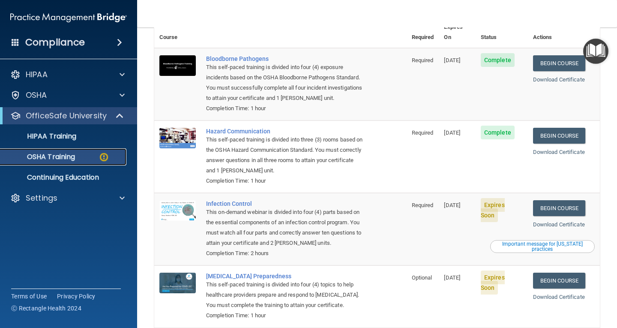
scroll to position [102, 0]
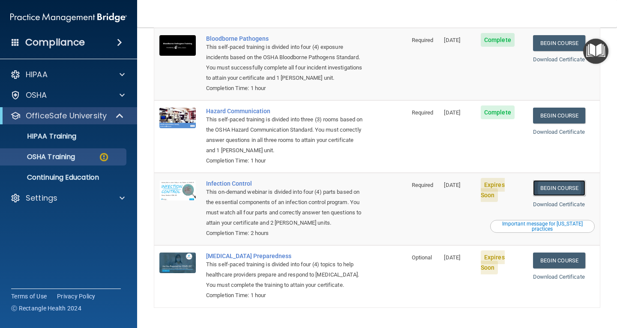
click at [562, 180] on link "Begin Course" at bounding box center [559, 188] width 52 height 16
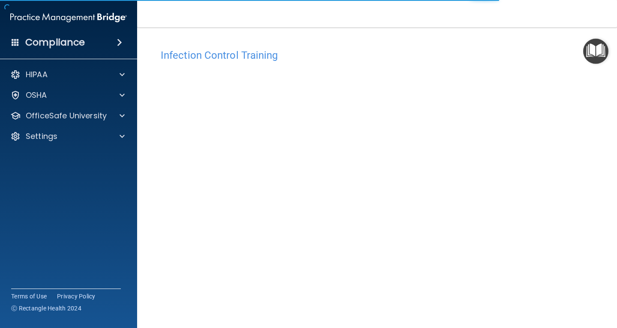
scroll to position [39, 0]
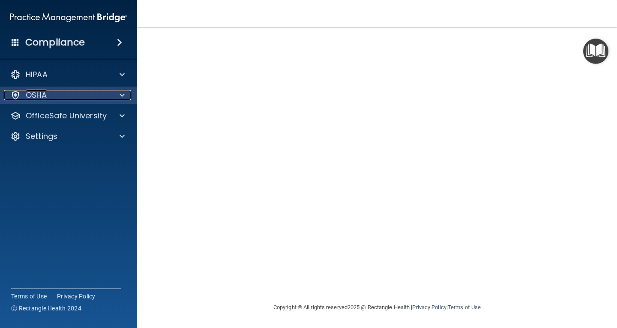
click at [106, 97] on div "OSHA" at bounding box center [57, 95] width 106 height 10
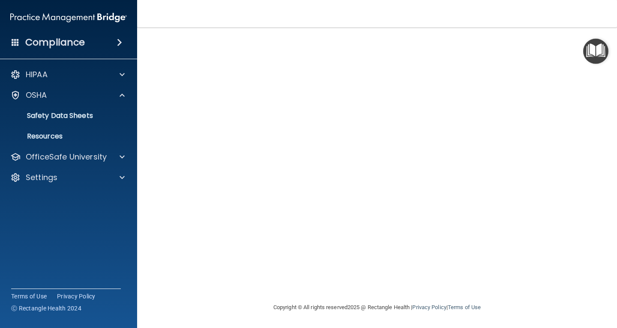
click at [106, 165] on div "HIPAA Documents and Policies Report an Incident Business Associates Emergency P…" at bounding box center [68, 128] width 137 height 130
click at [106, 162] on div "OfficeSafe University" at bounding box center [68, 156] width 137 height 17
click at [121, 158] on span at bounding box center [121, 157] width 5 height 10
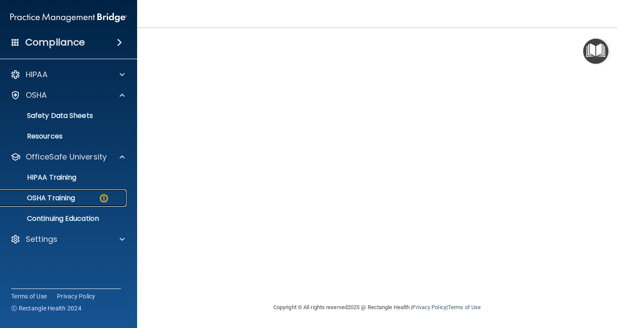
click at [77, 200] on div "OSHA Training" at bounding box center [64, 198] width 117 height 9
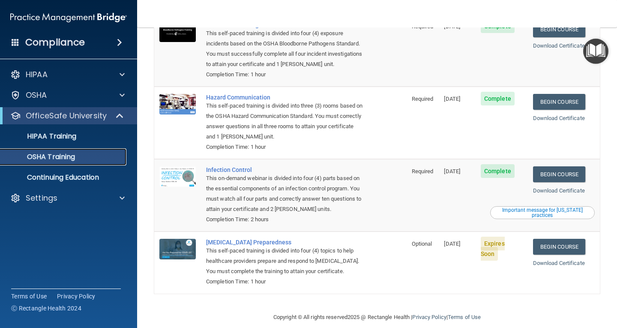
scroll to position [94, 0]
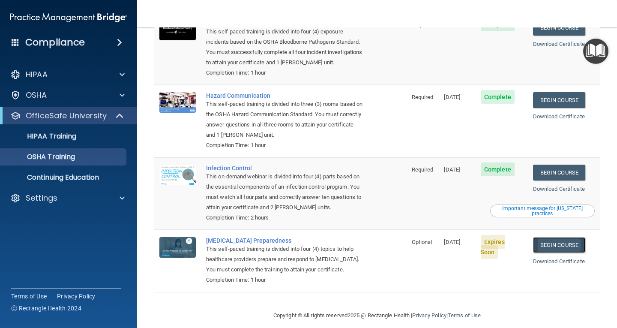
click at [569, 237] on link "Begin Course" at bounding box center [559, 245] width 52 height 16
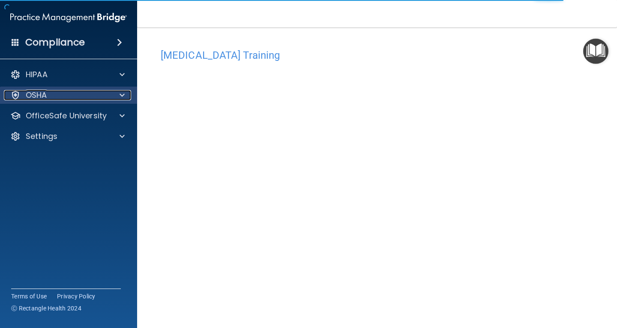
click at [119, 97] on span at bounding box center [121, 95] width 5 height 10
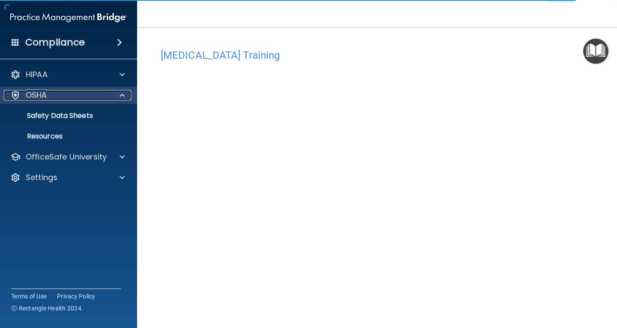
drag, startPoint x: 119, startPoint y: 91, endPoint x: 122, endPoint y: 129, distance: 38.3
click at [119, 93] on span at bounding box center [121, 95] width 5 height 10
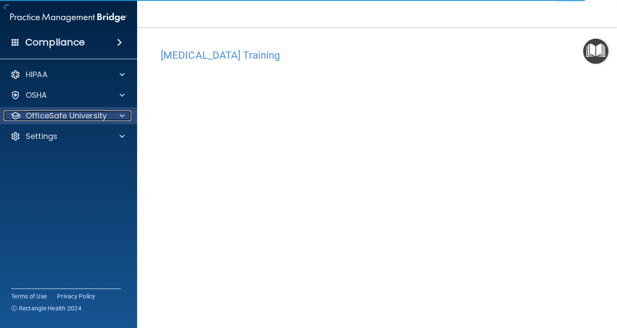
click at [117, 111] on div at bounding box center [120, 115] width 21 height 10
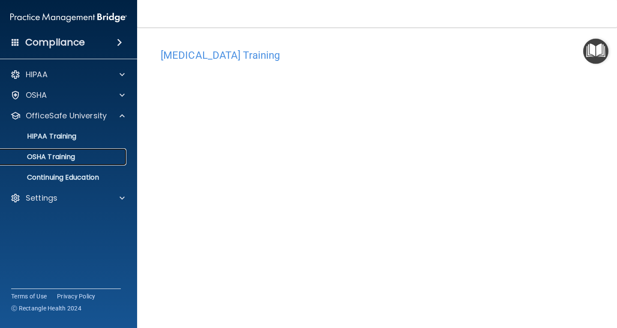
click at [62, 162] on link "OSHA Training" at bounding box center [58, 156] width 135 height 17
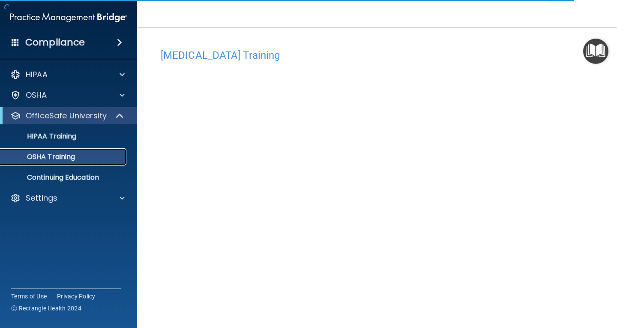
click at [50, 158] on p "OSHA Training" at bounding box center [40, 156] width 69 height 9
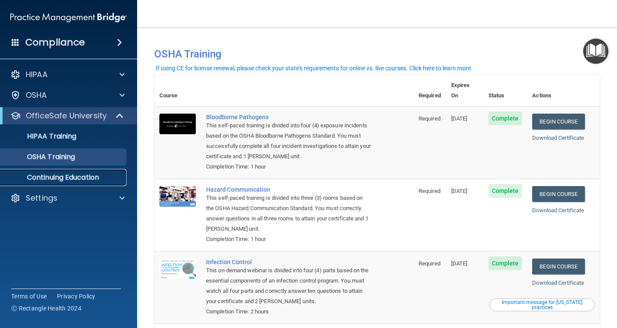
click at [46, 176] on p "Continuing Education" at bounding box center [64, 177] width 117 height 9
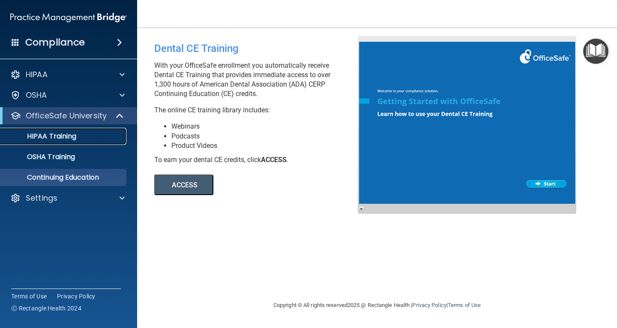
click at [54, 137] on p "HIPAA Training" at bounding box center [41, 136] width 71 height 9
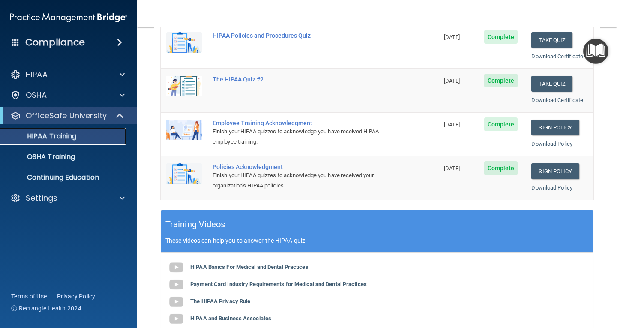
scroll to position [18, 0]
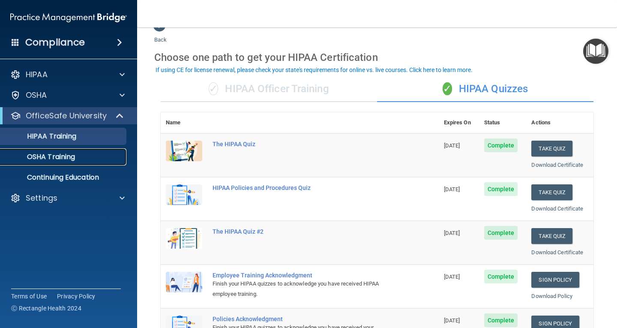
click at [60, 158] on p "OSHA Training" at bounding box center [40, 156] width 69 height 9
